Goal: Transaction & Acquisition: Purchase product/service

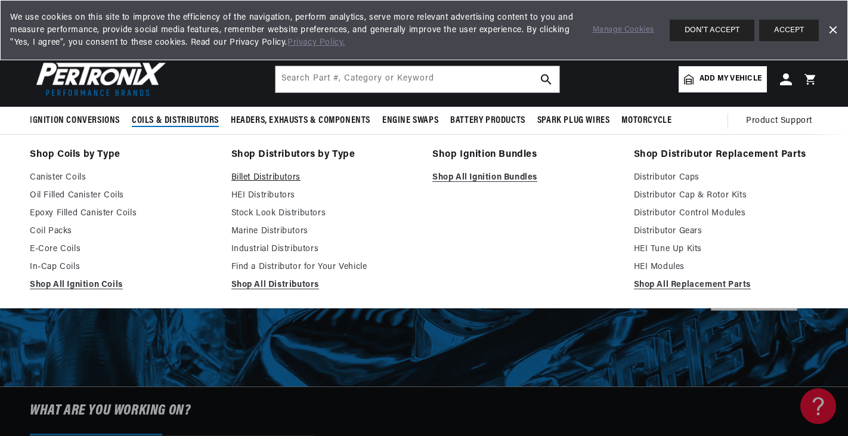
scroll to position [0, 362]
click at [269, 178] on link "Billet Distributors" at bounding box center [323, 178] width 185 height 14
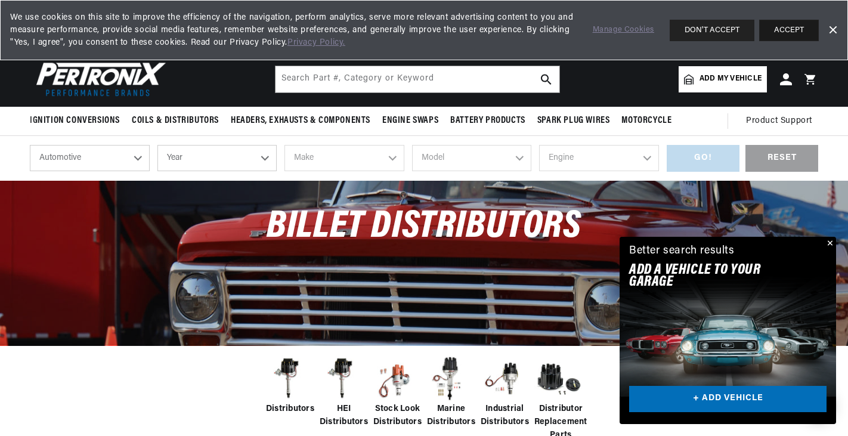
click at [798, 30] on button "ACCEPT" at bounding box center [789, 30] width 60 height 21
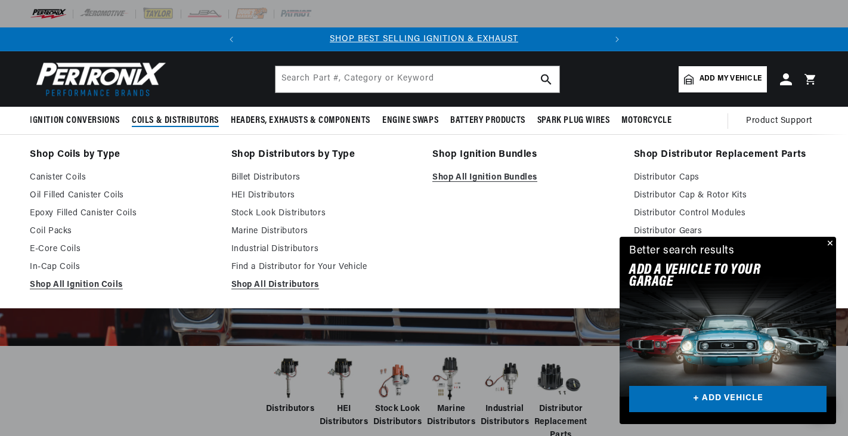
click at [189, 116] on span "Coils & Distributors" at bounding box center [175, 121] width 87 height 13
click at [267, 177] on link "Billet Distributors" at bounding box center [323, 178] width 185 height 14
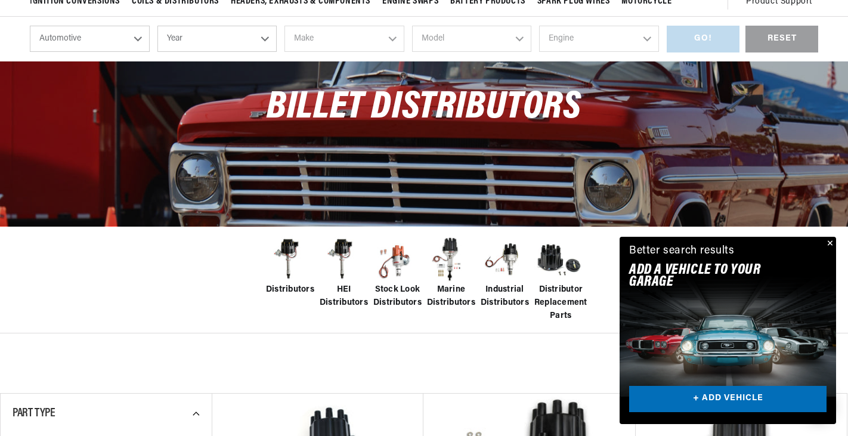
scroll to position [0, 362]
click at [832, 245] on button "Close" at bounding box center [829, 244] width 14 height 14
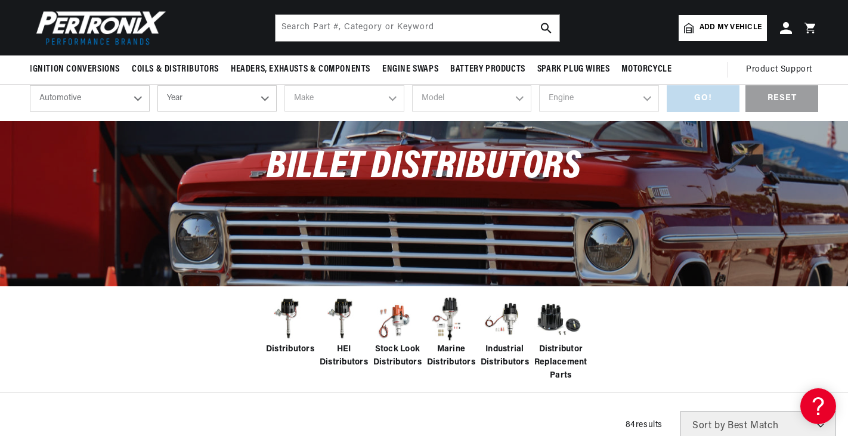
scroll to position [0, 0]
click at [296, 342] on img at bounding box center [290, 319] width 48 height 48
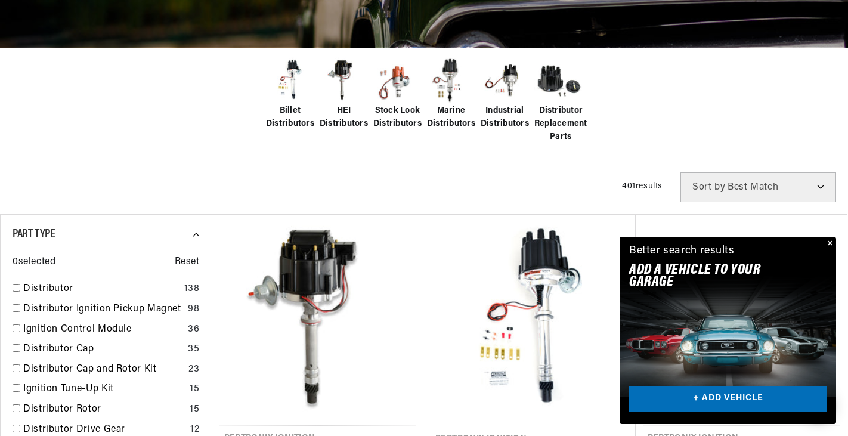
scroll to position [0, 362]
click at [16, 289] on input "checkbox" at bounding box center [17, 288] width 8 height 8
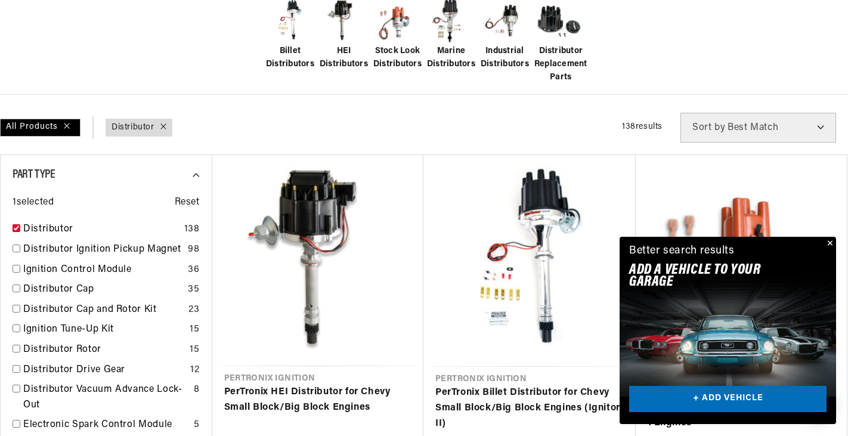
scroll to position [418, 0]
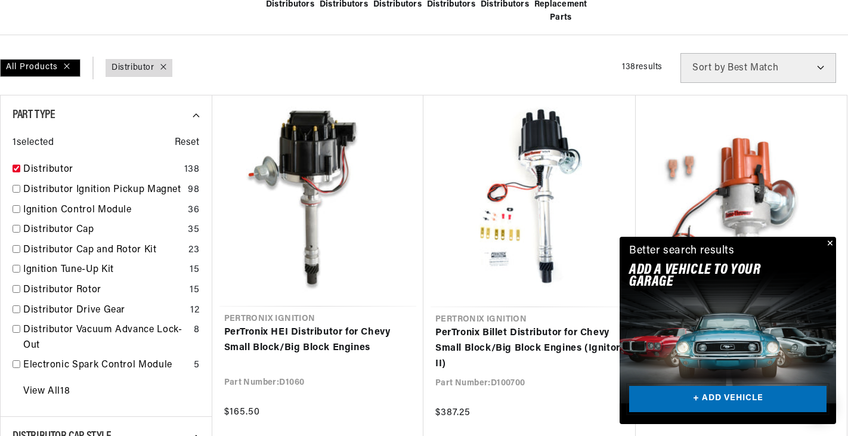
click at [710, 403] on link "+ ADD VEHICLE" at bounding box center [727, 399] width 197 height 27
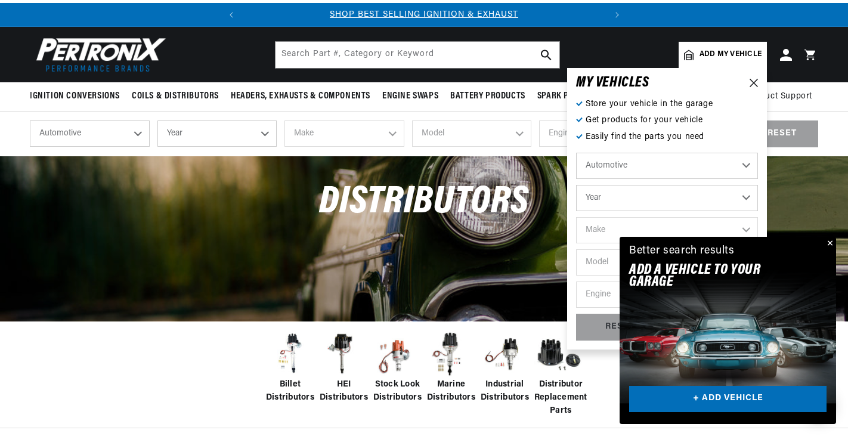
scroll to position [0, 0]
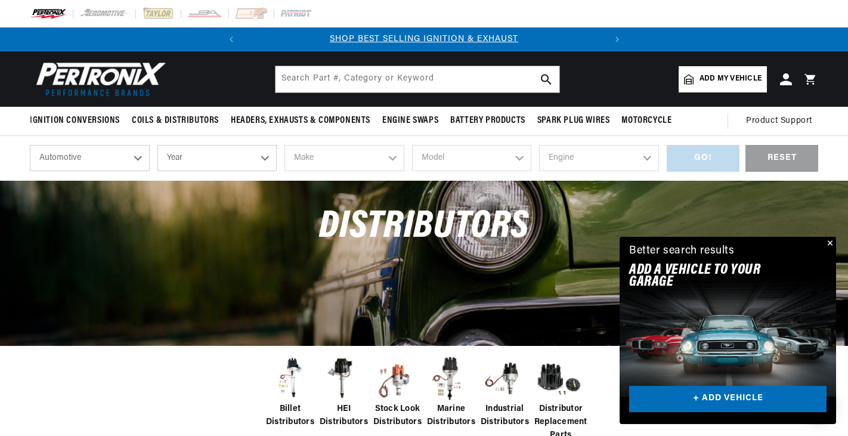
click at [830, 242] on button "Close" at bounding box center [829, 244] width 14 height 14
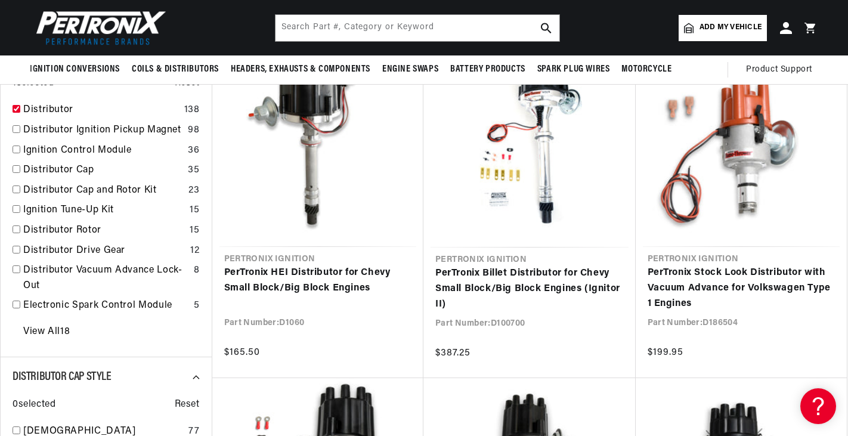
scroll to position [0, 362]
click at [17, 104] on div "Distributor 138" at bounding box center [106, 113] width 187 height 20
checkbox input "false"
click at [14, 129] on input "checkbox" at bounding box center [17, 129] width 8 height 8
checkbox input "false"
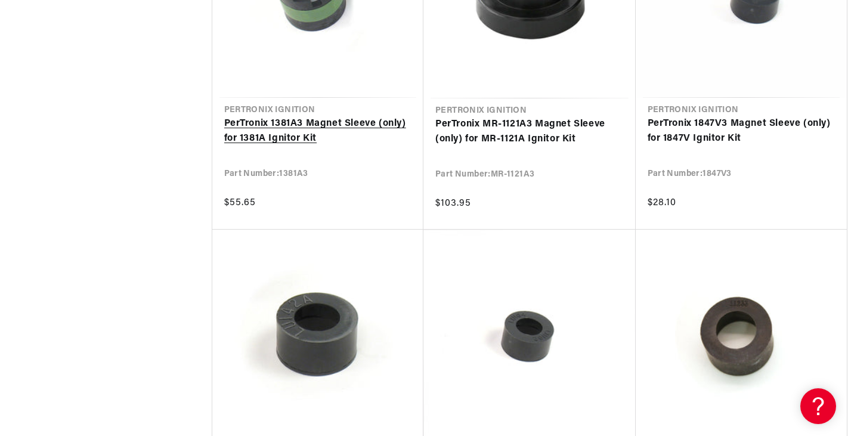
scroll to position [0, 362]
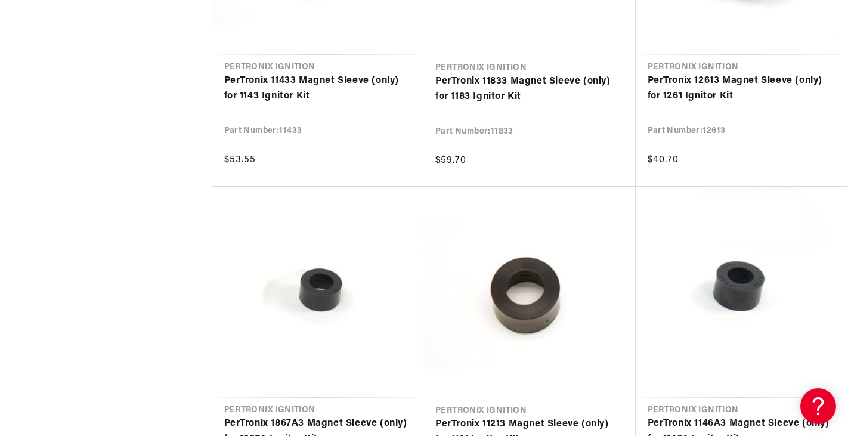
scroll to position [2744, 0]
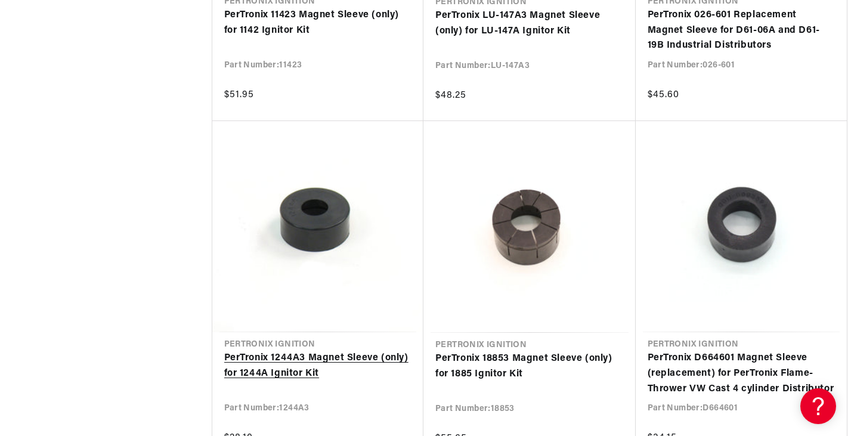
scroll to position [4284, 0]
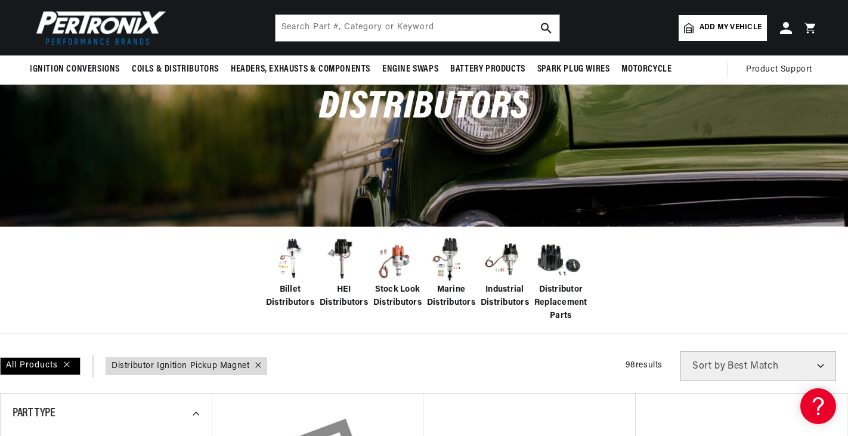
click at [553, 267] on img at bounding box center [559, 260] width 48 height 48
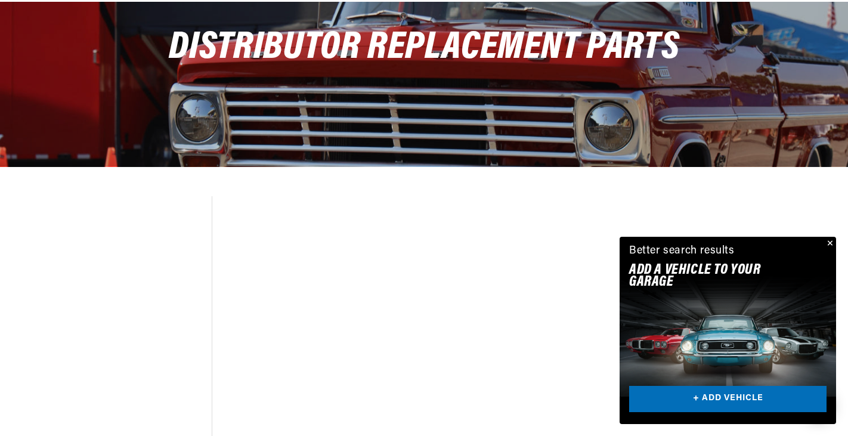
scroll to position [298, 0]
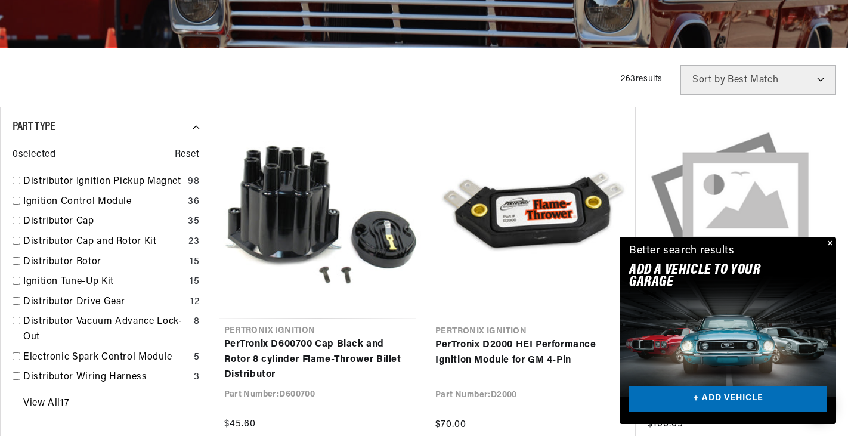
click at [830, 242] on button "Close" at bounding box center [829, 244] width 14 height 14
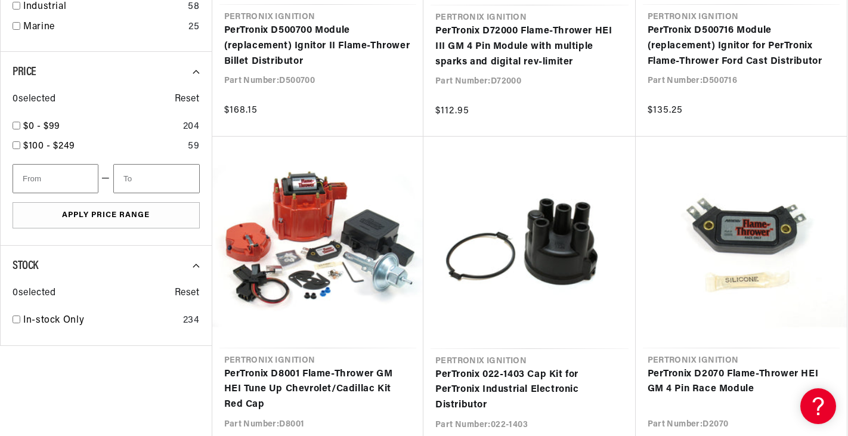
scroll to position [0, 0]
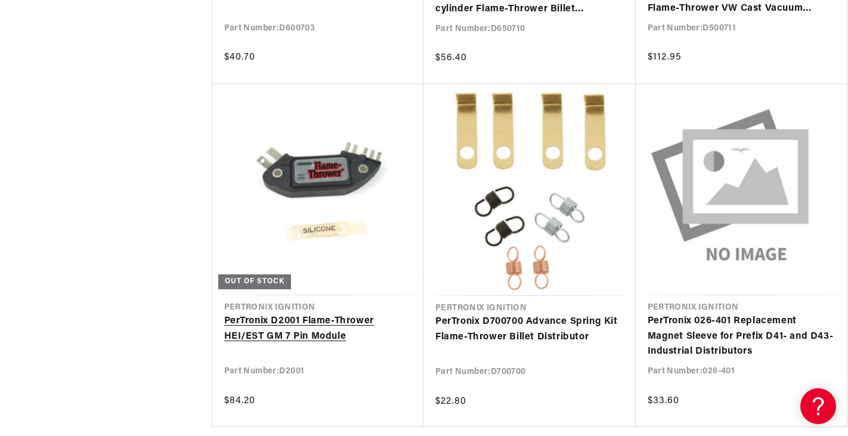
scroll to position [2744, 0]
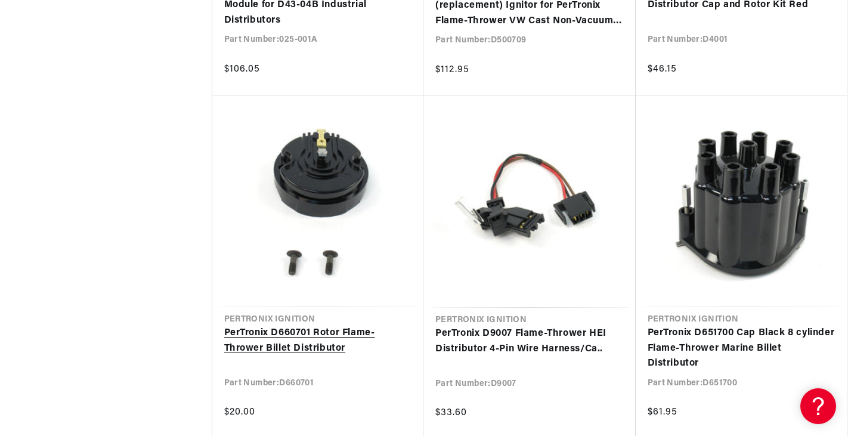
scroll to position [3758, 0]
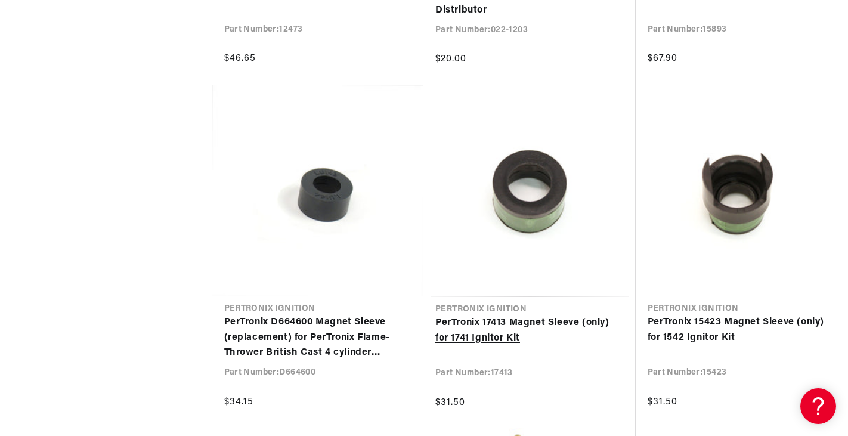
scroll to position [0, 3]
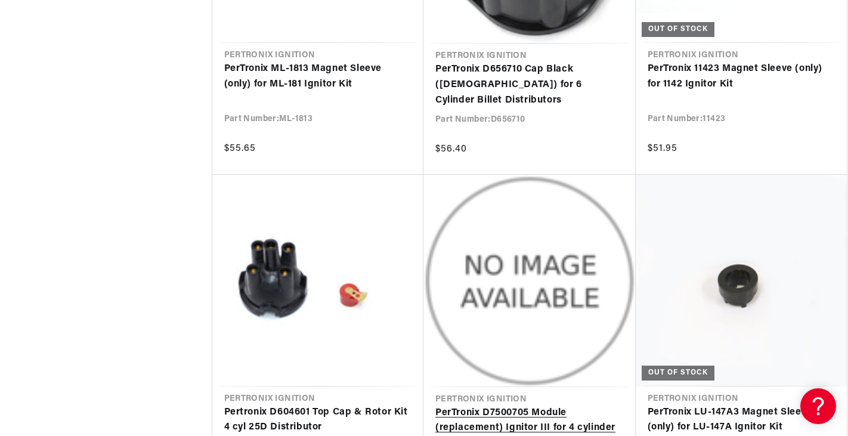
scroll to position [0, 351]
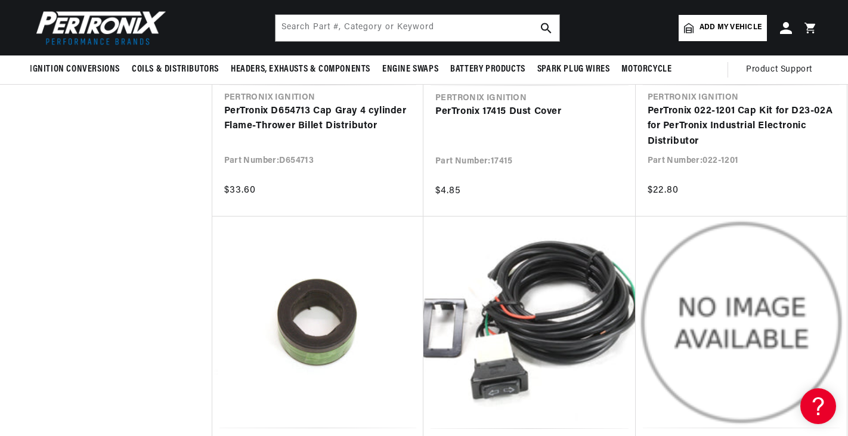
scroll to position [0, 53]
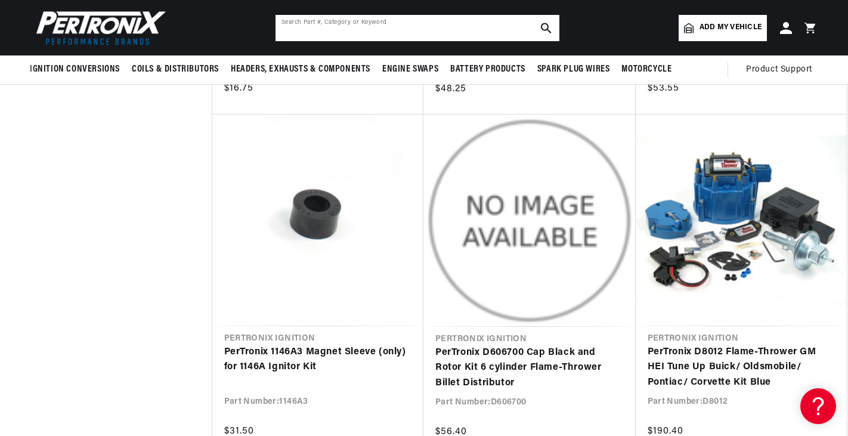
click at [307, 19] on input "text" at bounding box center [418, 28] width 284 height 26
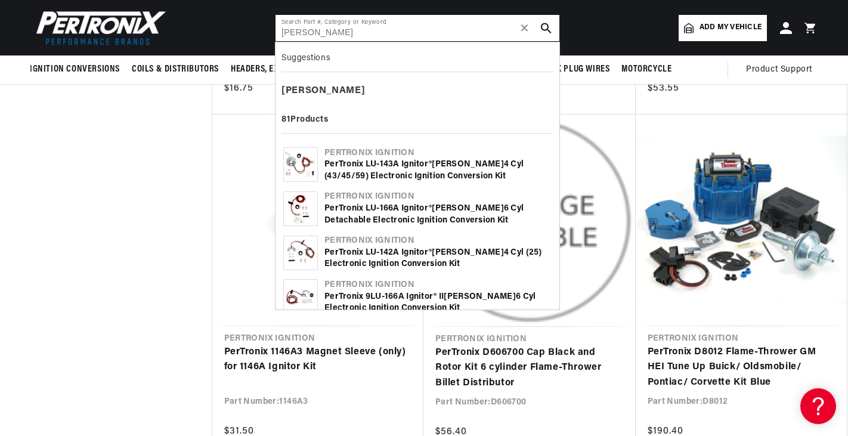
scroll to position [0, 362]
type input "lucas"
click at [417, 169] on div "PerTronix LU-143A Ignitor® Lucas 4 cyl (43/45/59) Electronic Ignition Conversio…" at bounding box center [438, 170] width 227 height 23
